Goal: Use online tool/utility: Utilize a website feature to perform a specific function

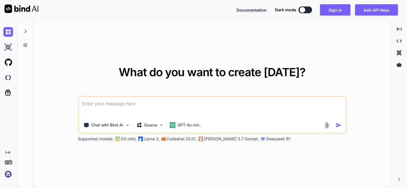
click at [94, 102] on textarea at bounding box center [212, 107] width 267 height 21
click at [107, 63] on div "What do you want to create today? Chat with Bind AI Source GPT-4o min.. Support…" at bounding box center [212, 104] width 358 height 169
click at [106, 106] on textarea at bounding box center [212, 107] width 267 height 21
click at [106, 79] on div "What do you want to create today? Chat with Bind AI Source GPT-4o min.. Support…" at bounding box center [212, 104] width 268 height 75
click at [102, 104] on textarea at bounding box center [212, 107] width 267 height 21
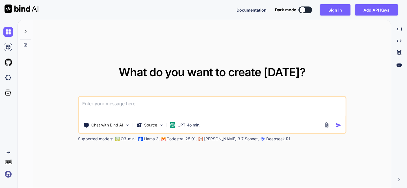
click at [98, 84] on div "What do you want to create today? Chat with Bind AI Source GPT-4o min.. Support…" at bounding box center [212, 104] width 268 height 75
click at [266, 138] on p "Deepseek R1" at bounding box center [278, 139] width 24 height 6
click at [261, 138] on img at bounding box center [263, 139] width 5 height 5
click at [241, 138] on div "Supported models: O3-mini, Llama 3, Codestral 25.01, Claude 3.7 Sonnet, Deepsee…" at bounding box center [219, 139] width 283 height 6
click at [261, 138] on img at bounding box center [263, 139] width 5 height 5
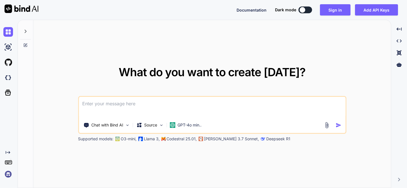
click at [266, 139] on p "Deepseek R1" at bounding box center [278, 139] width 24 height 6
click at [106, 104] on textarea at bounding box center [212, 107] width 267 height 21
click at [121, 63] on div "What do you want to create today? Chat with Bind AI Source GPT-4o min.. Support…" at bounding box center [212, 104] width 358 height 169
drag, startPoint x: 132, startPoint y: 59, endPoint x: 155, endPoint y: 62, distance: 23.1
click at [160, 62] on div "What do you want to create today? Chat with Bind AI Source GPT-4o min.. Support…" at bounding box center [212, 104] width 358 height 169
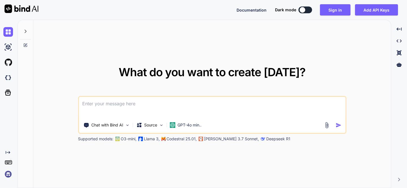
click at [155, 62] on div "What do you want to create today? Chat with Bind AI Source GPT-4o min.. Support…" at bounding box center [212, 104] width 358 height 169
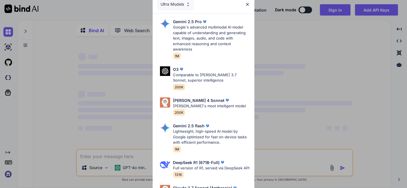
click at [266, 49] on div "Ultra Models Gemini 2.5 Pro Google's advanced multimodal AI model capable of un…" at bounding box center [203, 94] width 407 height 188
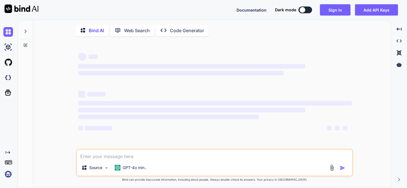
type textarea "x"
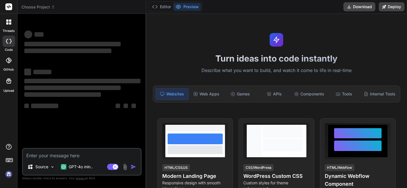
scroll to position [14, 0]
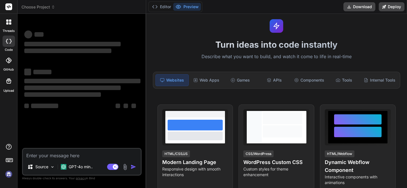
type textarea "x"
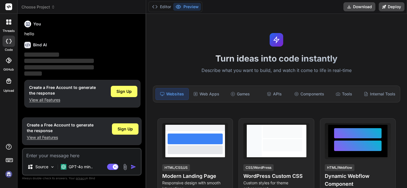
click at [42, 158] on textarea at bounding box center [82, 154] width 118 height 10
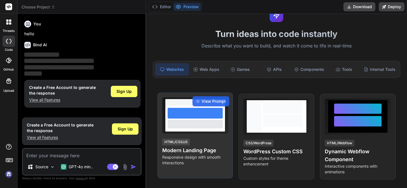
scroll to position [26, 0]
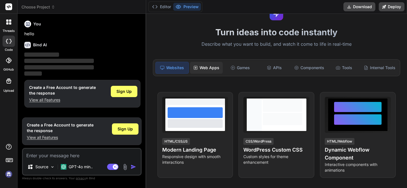
click at [204, 72] on div "Web Apps" at bounding box center [206, 68] width 33 height 12
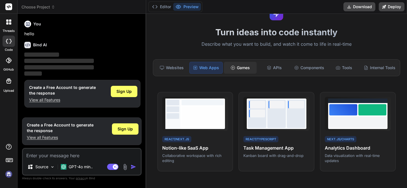
click at [241, 70] on div "Games" at bounding box center [240, 68] width 33 height 12
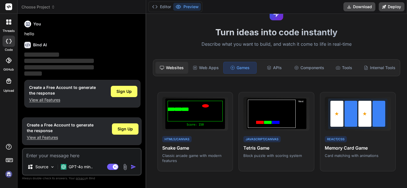
click at [185, 70] on div "Websites" at bounding box center [172, 68] width 33 height 12
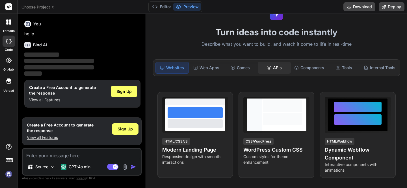
click at [272, 70] on div "APIs" at bounding box center [274, 68] width 33 height 12
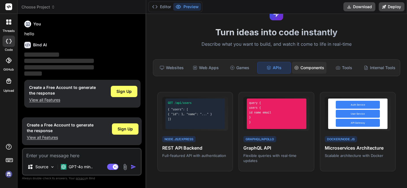
click at [301, 70] on div "Components" at bounding box center [309, 68] width 35 height 12
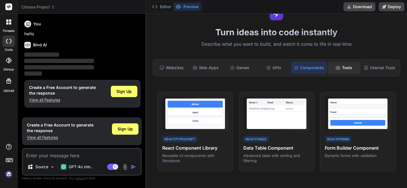
click at [333, 70] on div "Tools" at bounding box center [344, 68] width 33 height 12
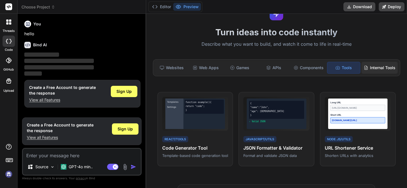
click at [378, 65] on div "Internal Tools" at bounding box center [380, 68] width 36 height 12
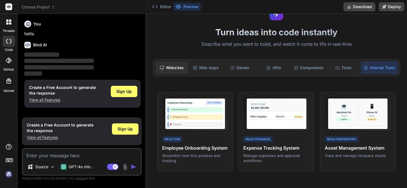
click at [175, 72] on div "Websites" at bounding box center [172, 68] width 33 height 12
